Goal: Information Seeking & Learning: Understand process/instructions

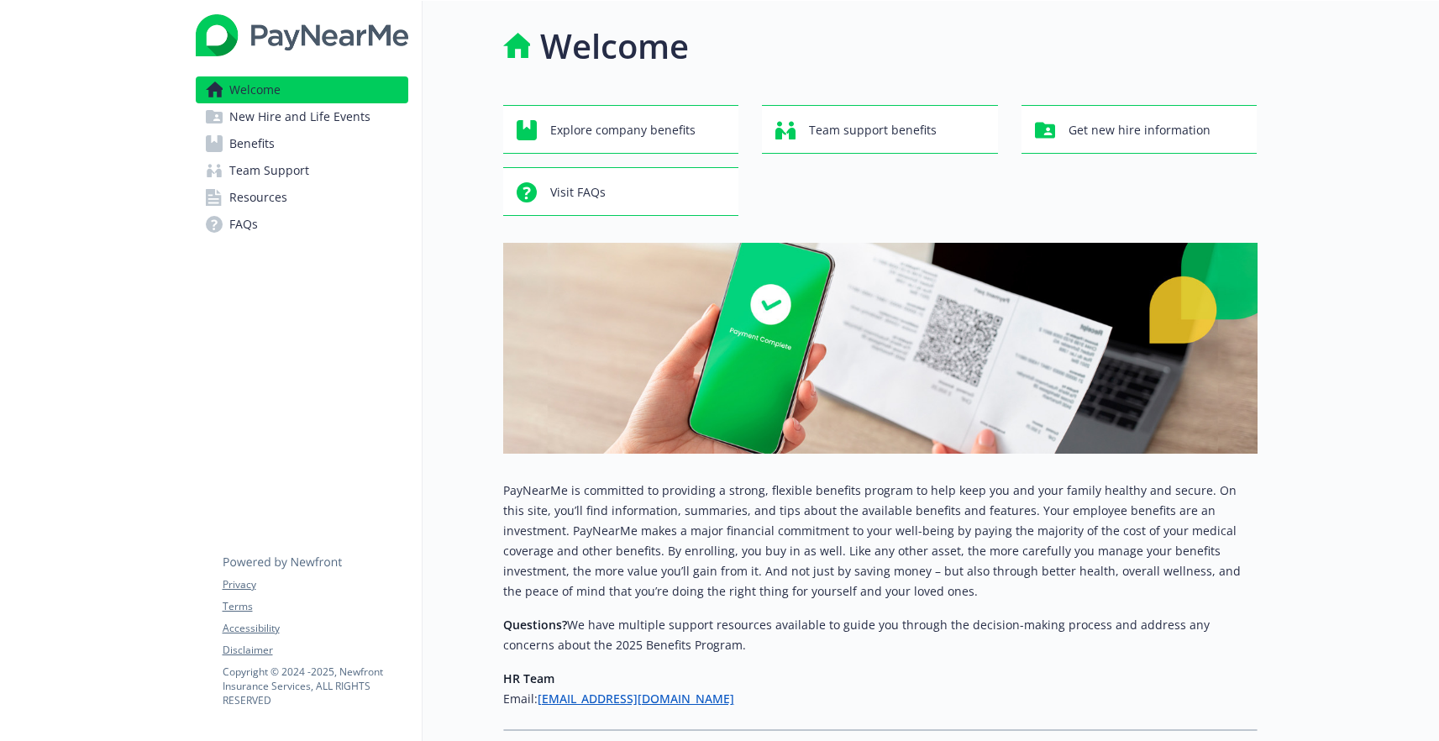
scroll to position [3, 0]
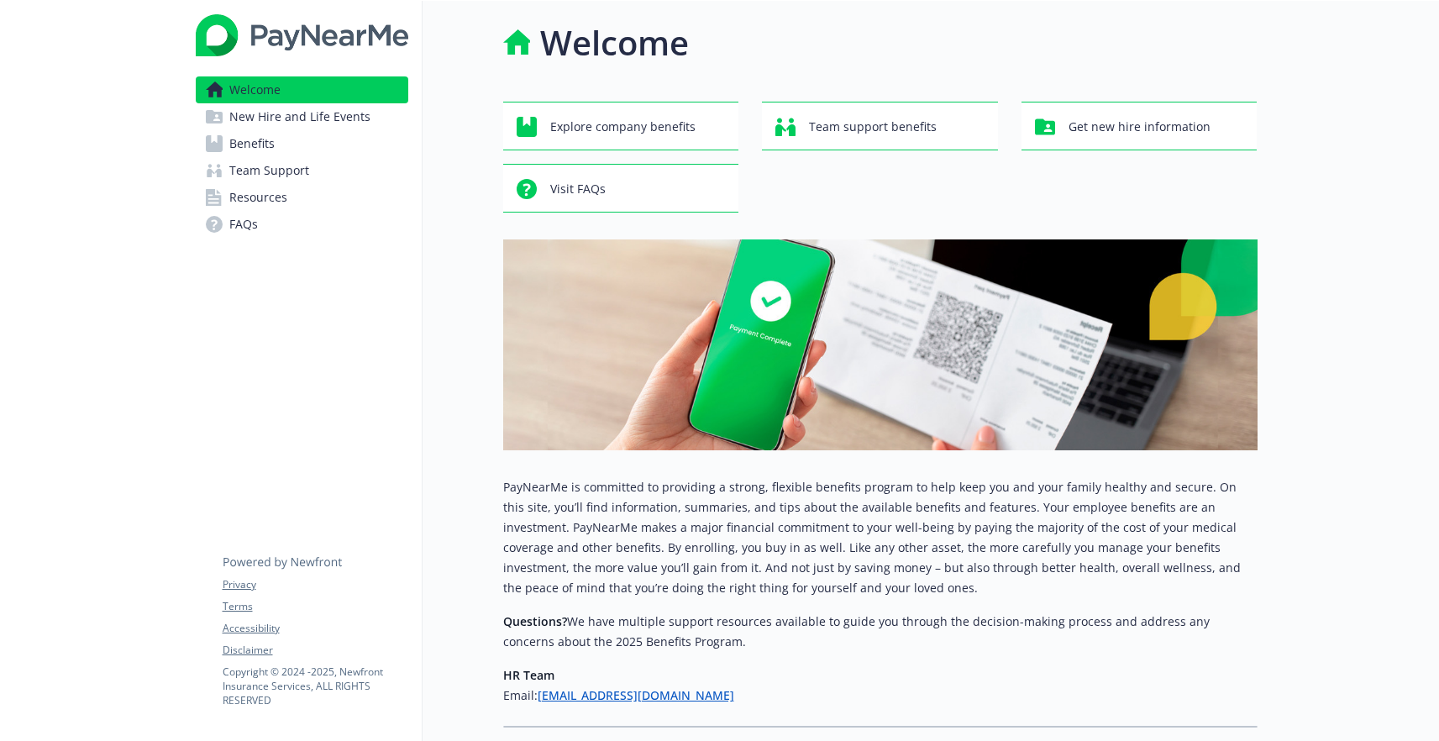
click at [297, 113] on span "New Hire and Life Events" at bounding box center [299, 116] width 141 height 27
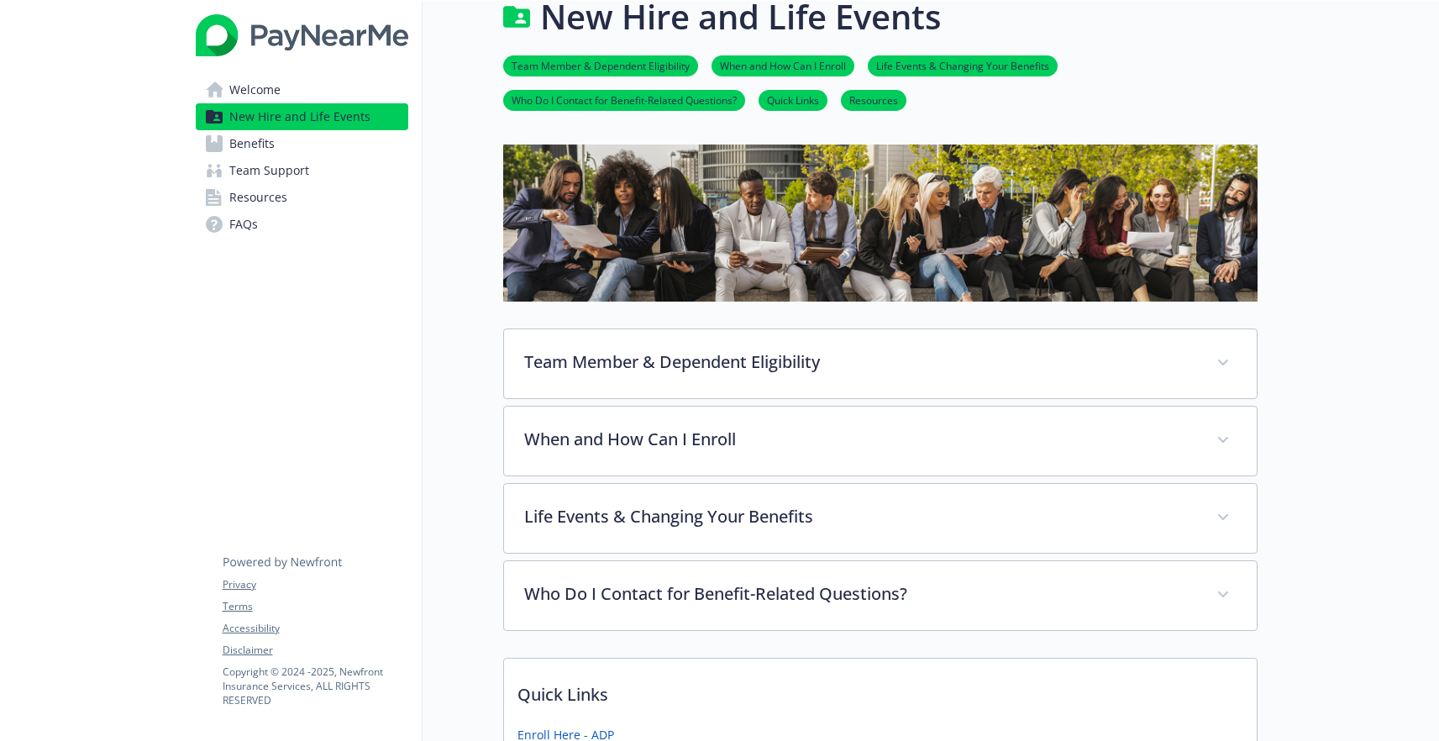
scroll to position [31, 0]
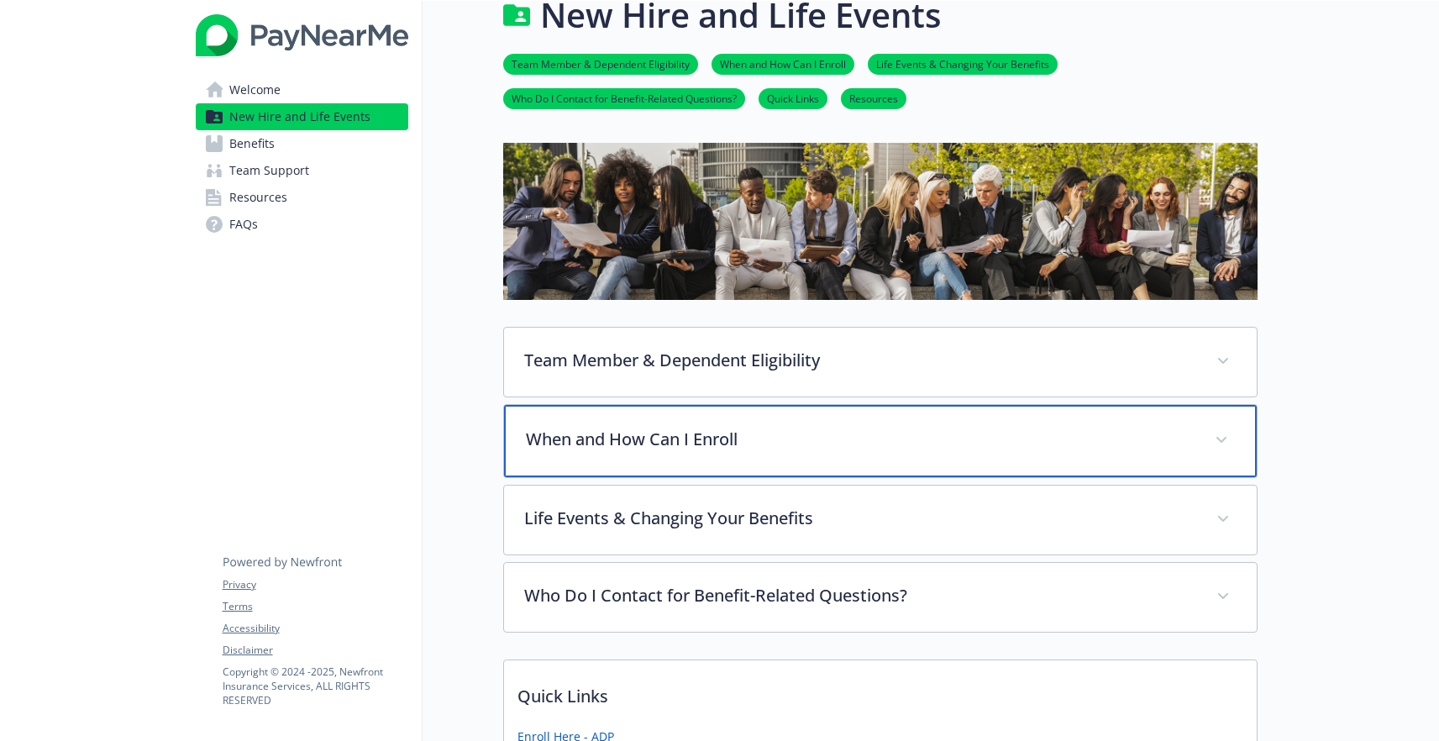
click at [890, 418] on div "When and How Can I Enroll" at bounding box center [880, 441] width 753 height 72
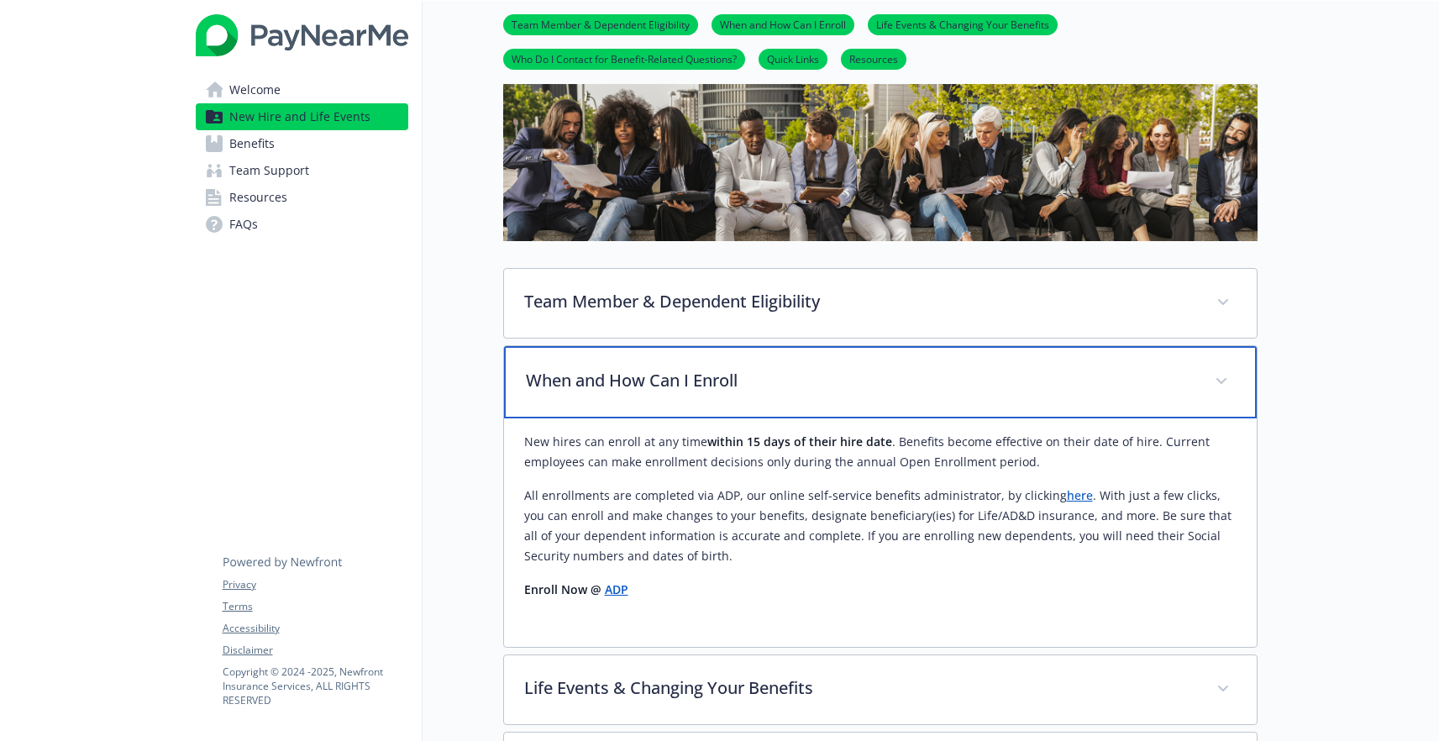
scroll to position [119, 0]
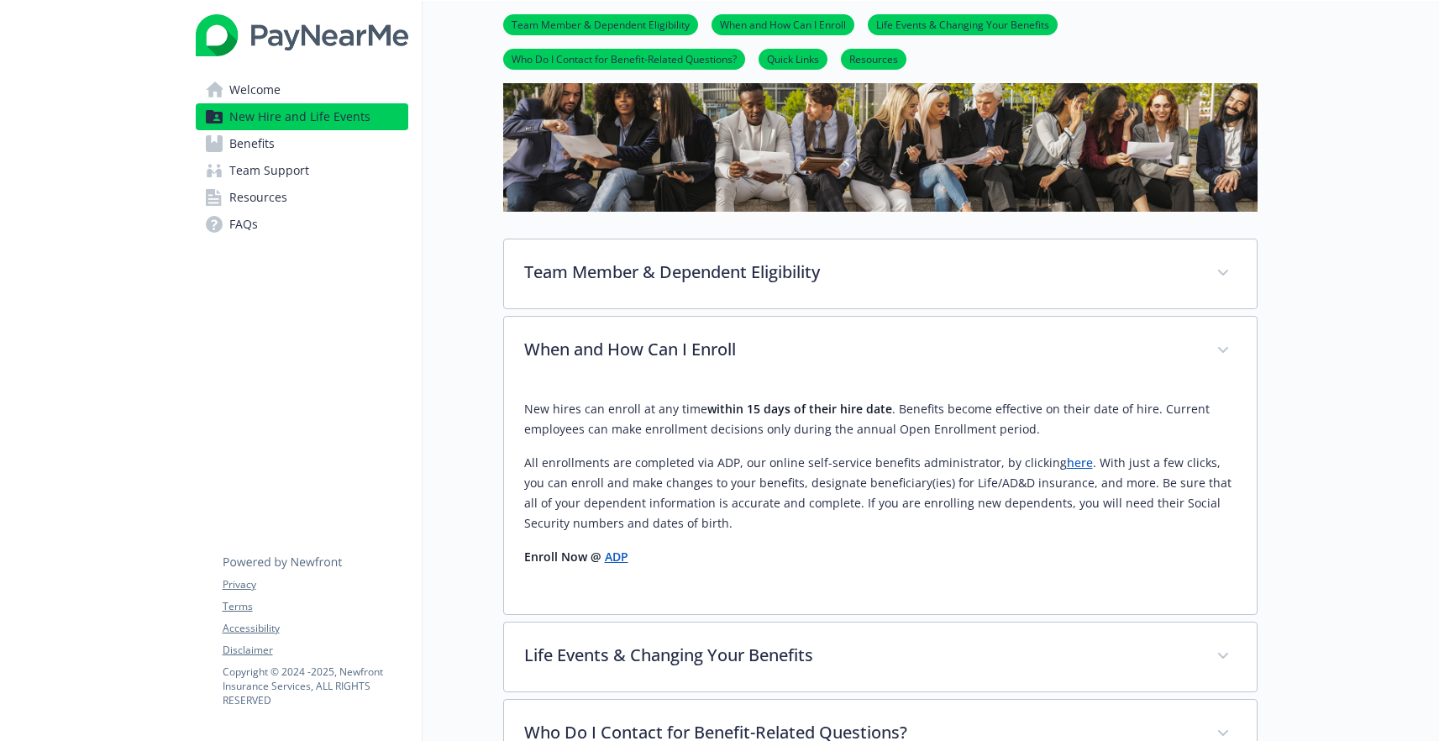
click at [1068, 461] on link "here" at bounding box center [1080, 462] width 26 height 16
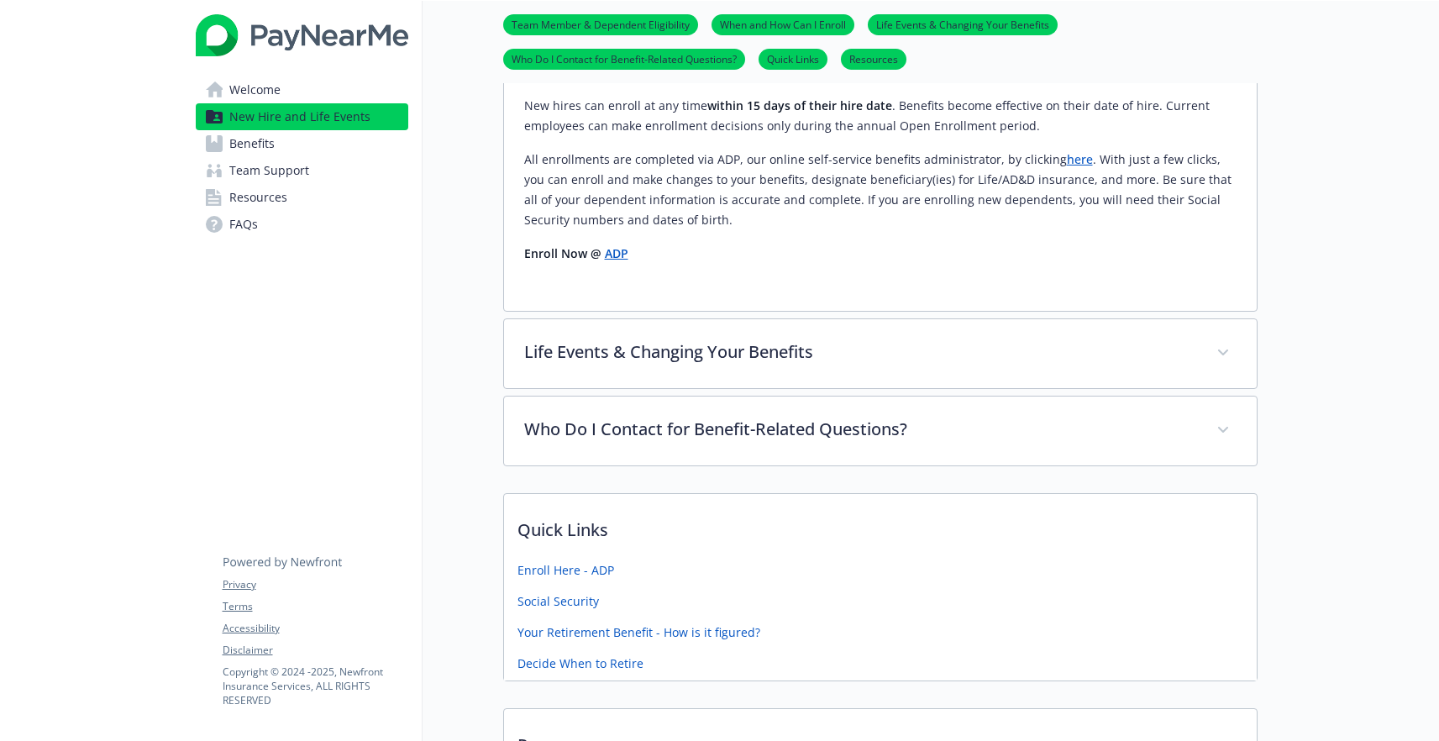
scroll to position [435, 0]
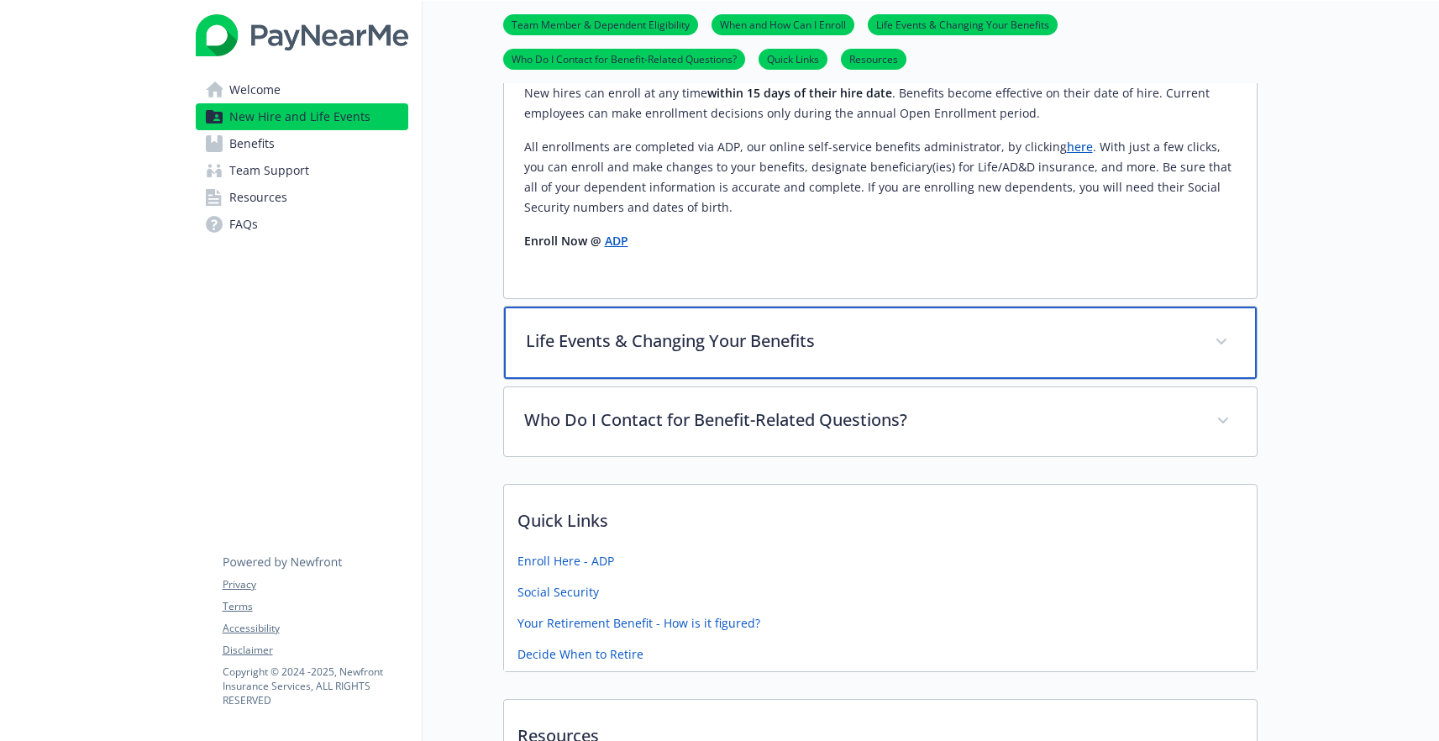
click at [1228, 349] on span at bounding box center [1221, 341] width 27 height 27
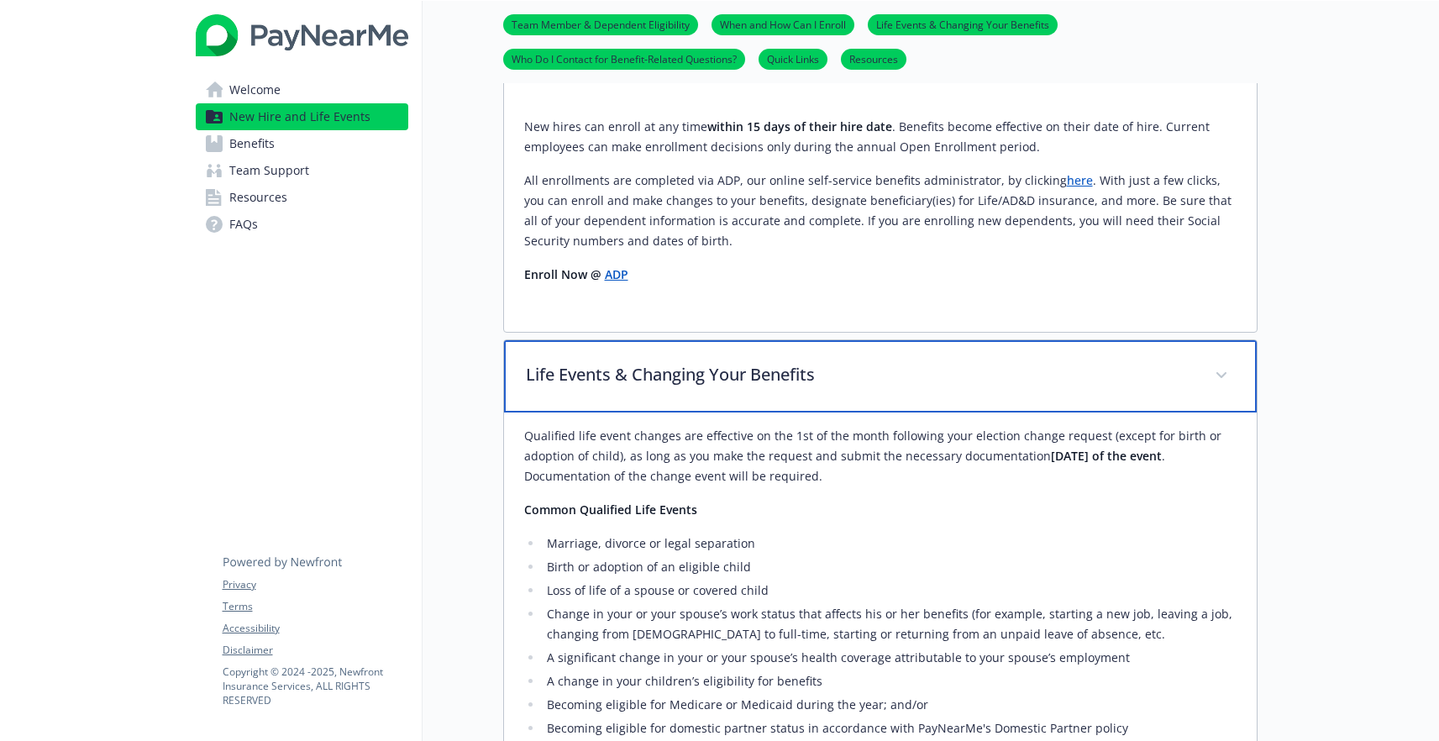
scroll to position [199, 0]
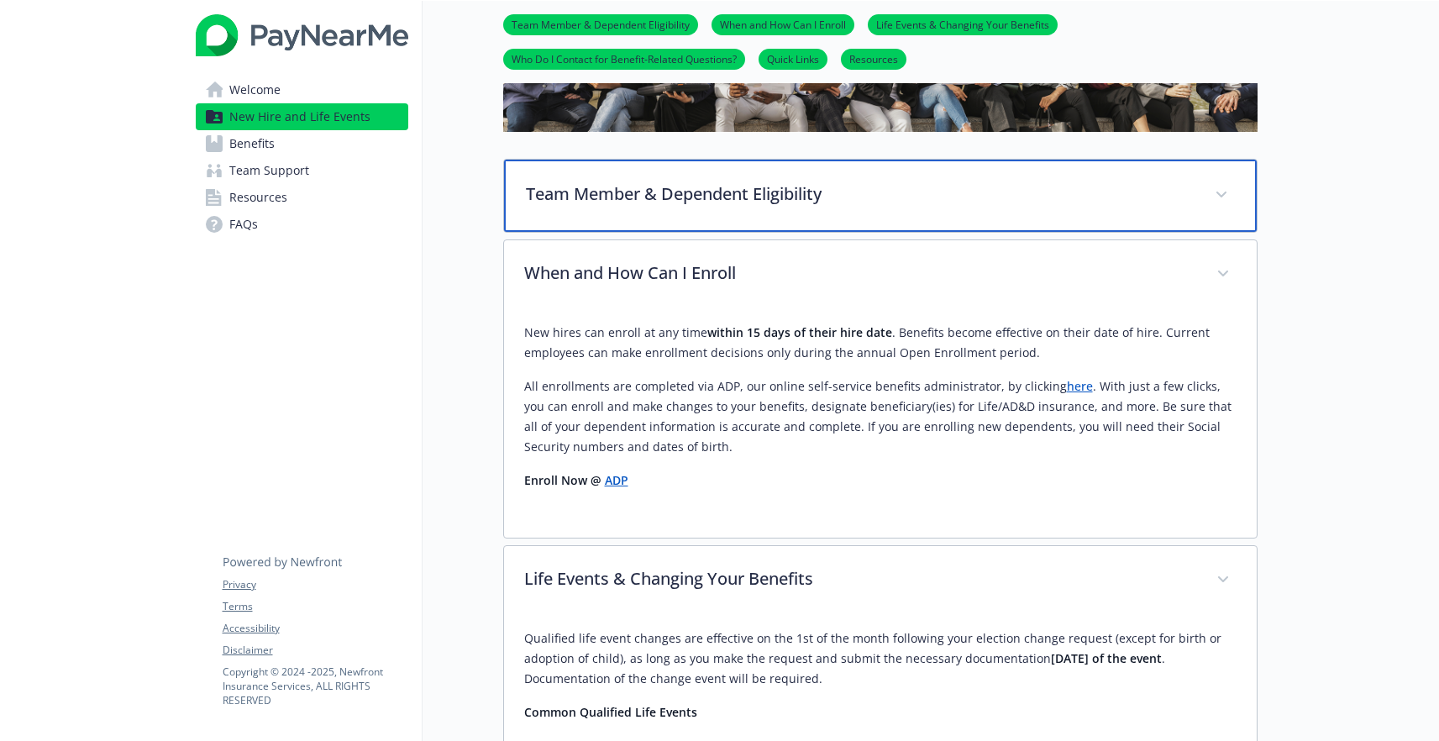
click at [1219, 198] on span at bounding box center [1221, 194] width 27 height 27
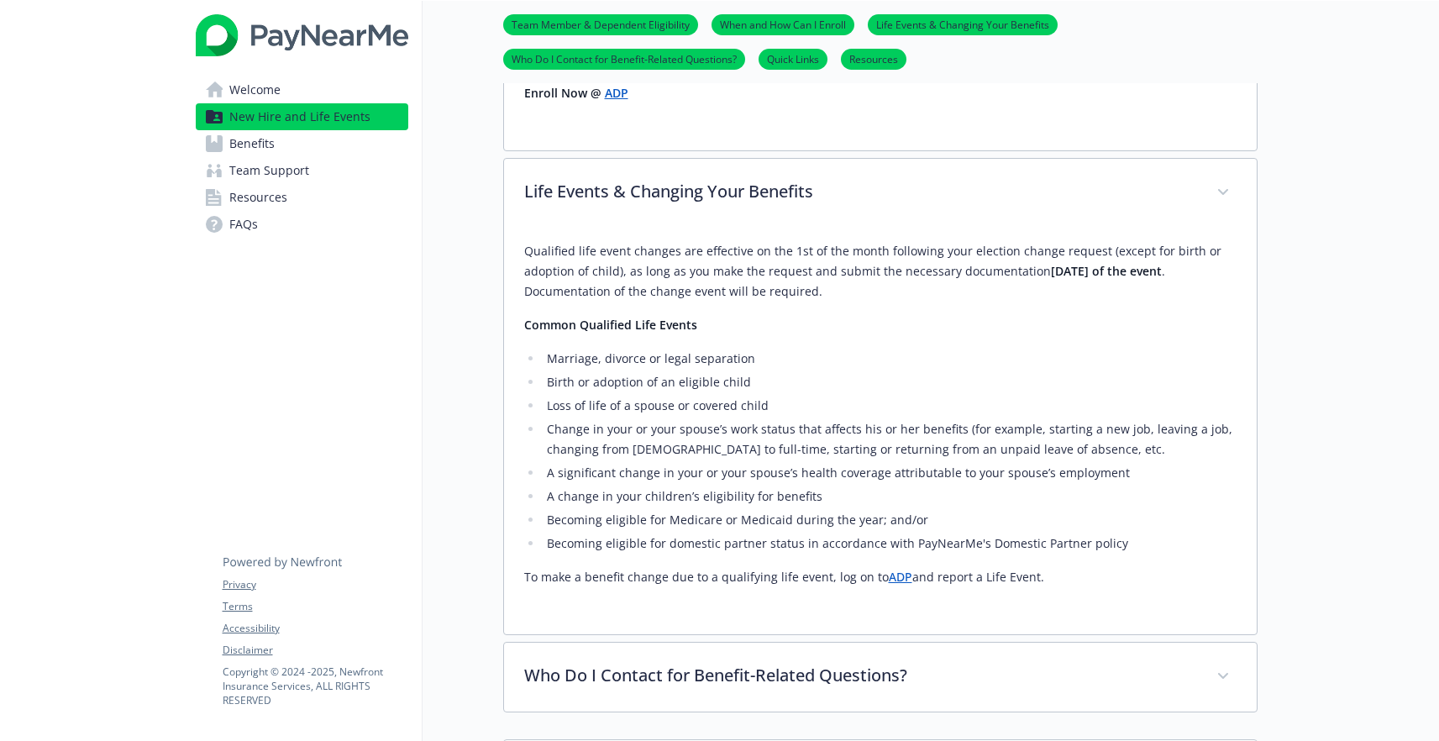
scroll to position [0, 0]
